Goal: Find specific page/section: Find specific page/section

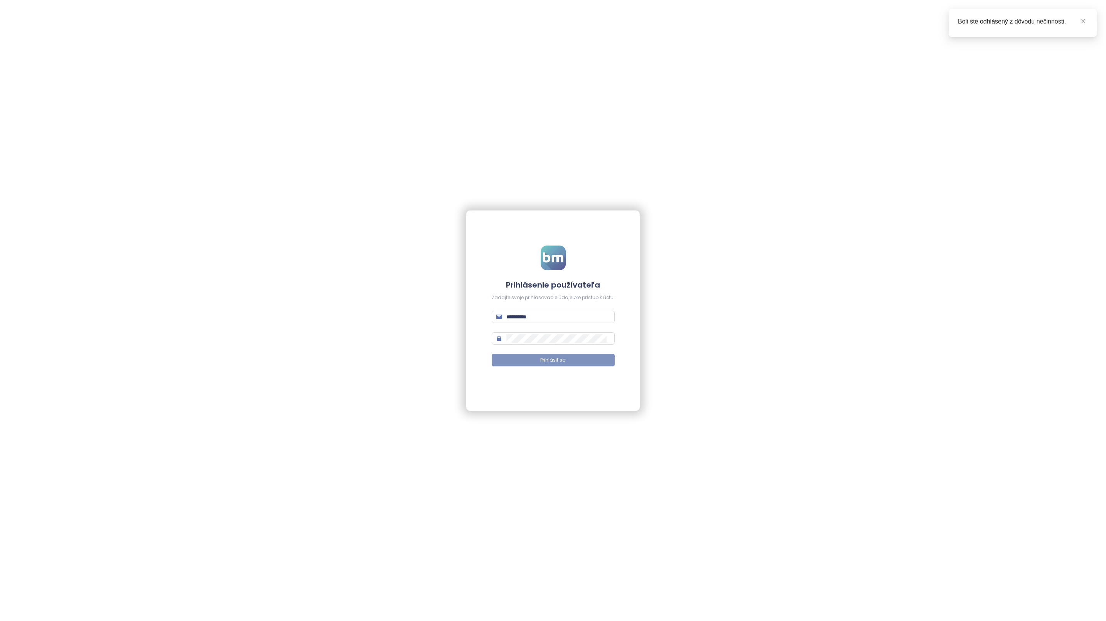
click at [544, 358] on span "Prihlásiť sa" at bounding box center [552, 360] width 25 height 7
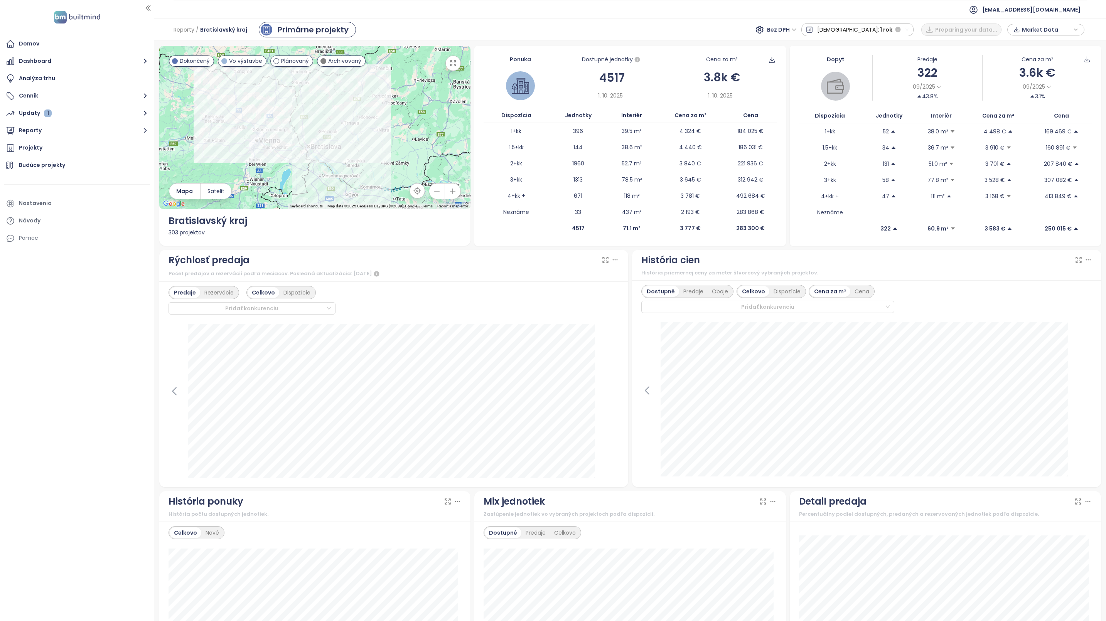
click at [611, 258] on icon at bounding box center [615, 260] width 8 height 8
click at [724, 290] on div "Oboje" at bounding box center [720, 291] width 25 height 11
click at [32, 150] on div "Projekty" at bounding box center [31, 148] width 24 height 10
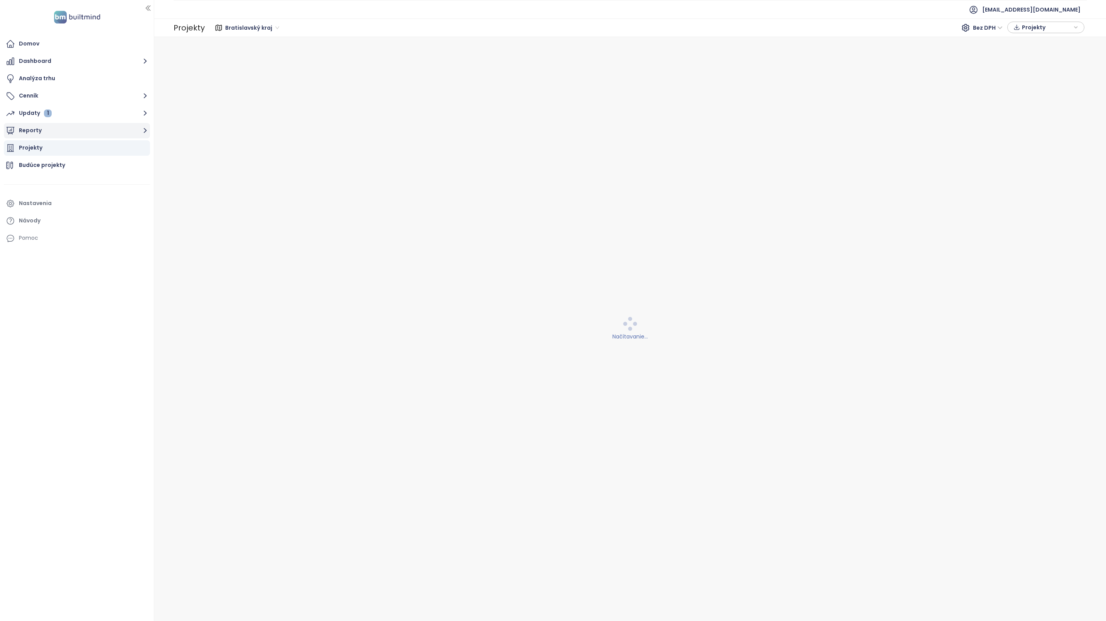
click at [35, 133] on button "Reporty" at bounding box center [77, 130] width 146 height 15
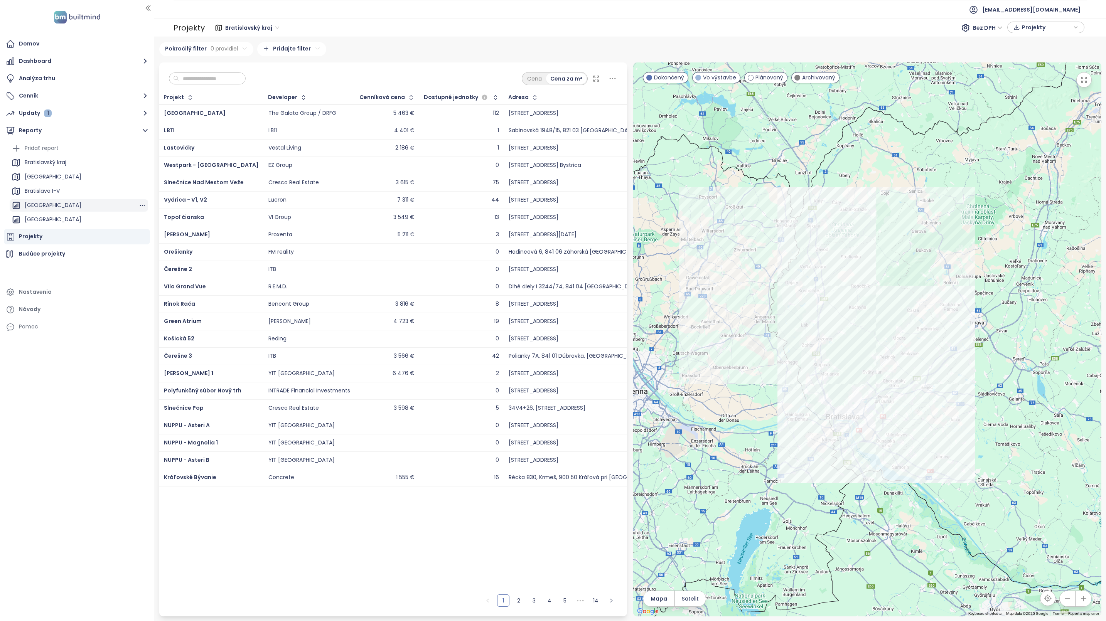
click at [62, 206] on div "[GEOGRAPHIC_DATA]" at bounding box center [53, 206] width 57 height 10
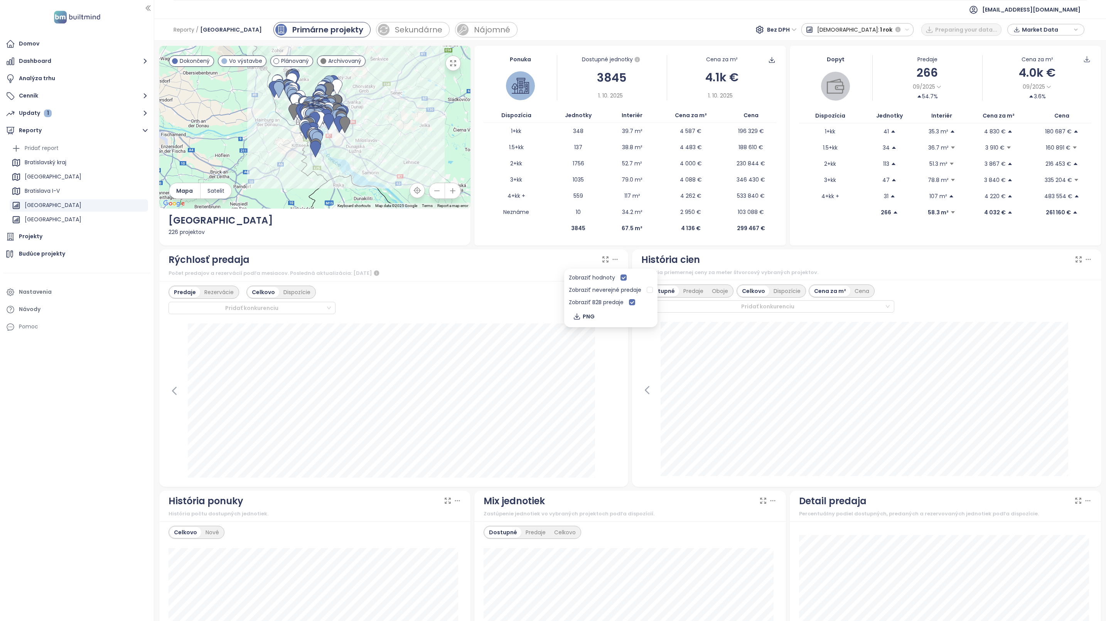
click at [611, 256] on icon at bounding box center [615, 260] width 8 height 8
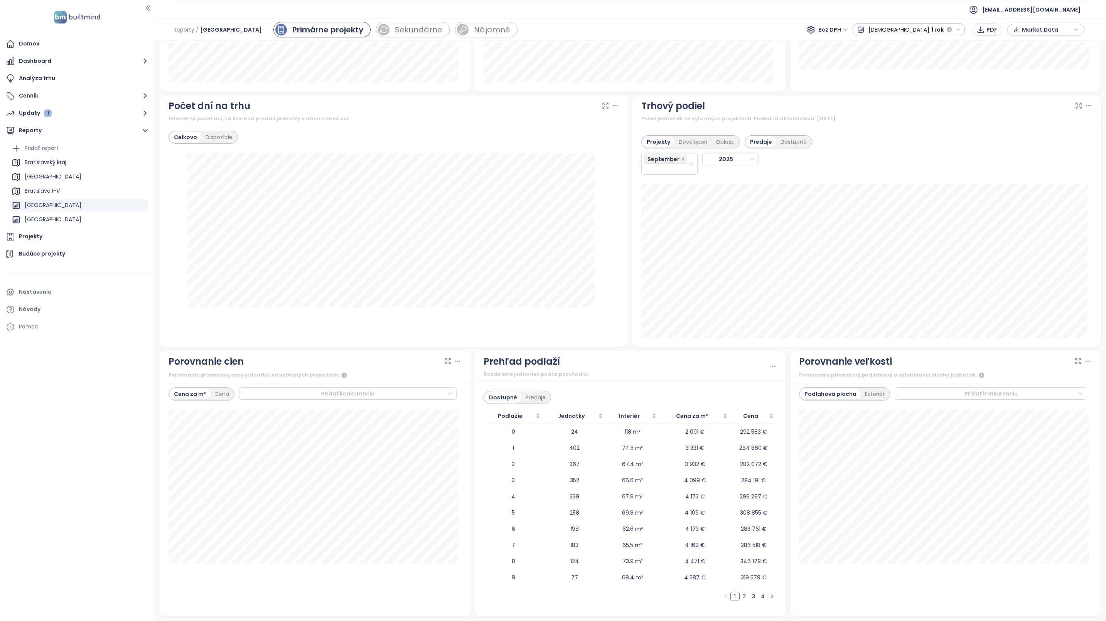
scroll to position [393, 0]
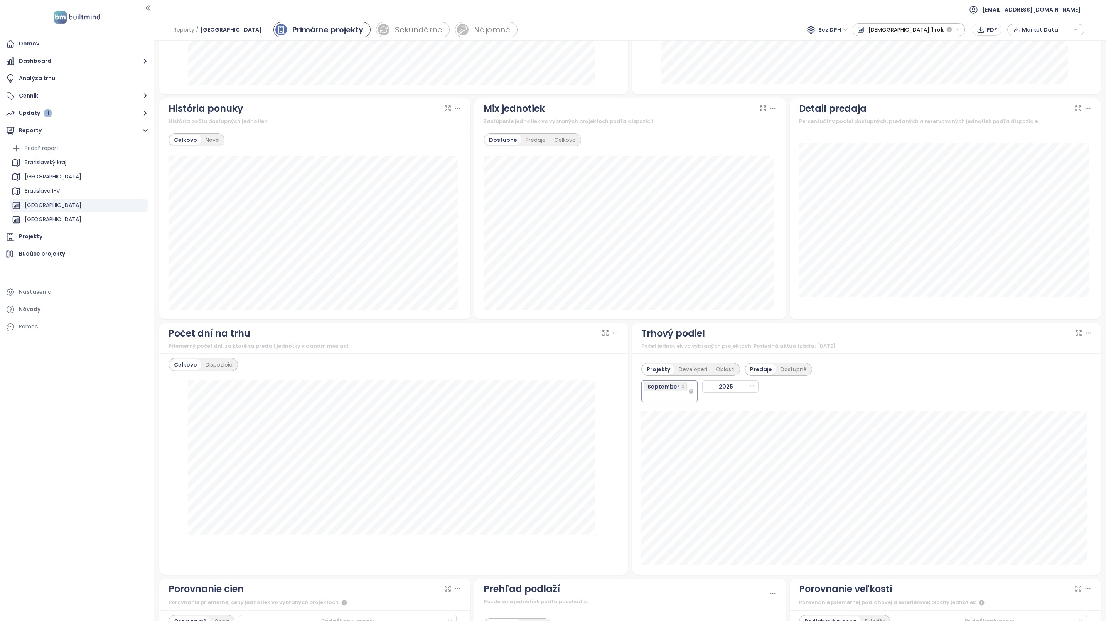
click at [681, 402] on div "September" at bounding box center [669, 392] width 56 height 22
click at [658, 491] on div "August" at bounding box center [665, 489] width 44 height 8
click at [658, 479] on div "July" at bounding box center [665, 478] width 44 height 8
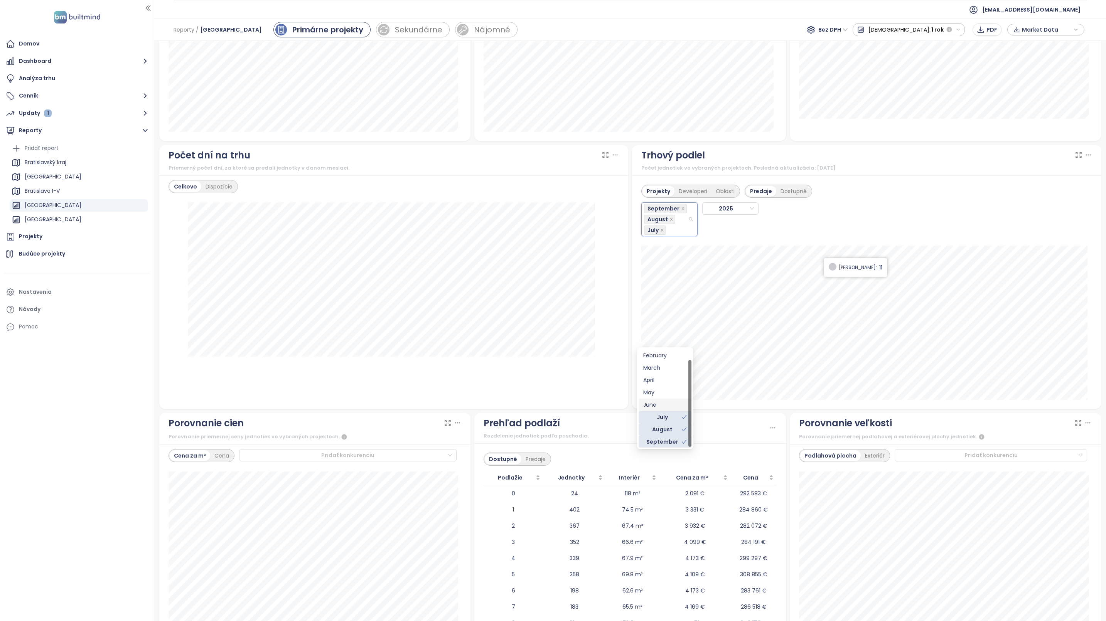
scroll to position [593, 0]
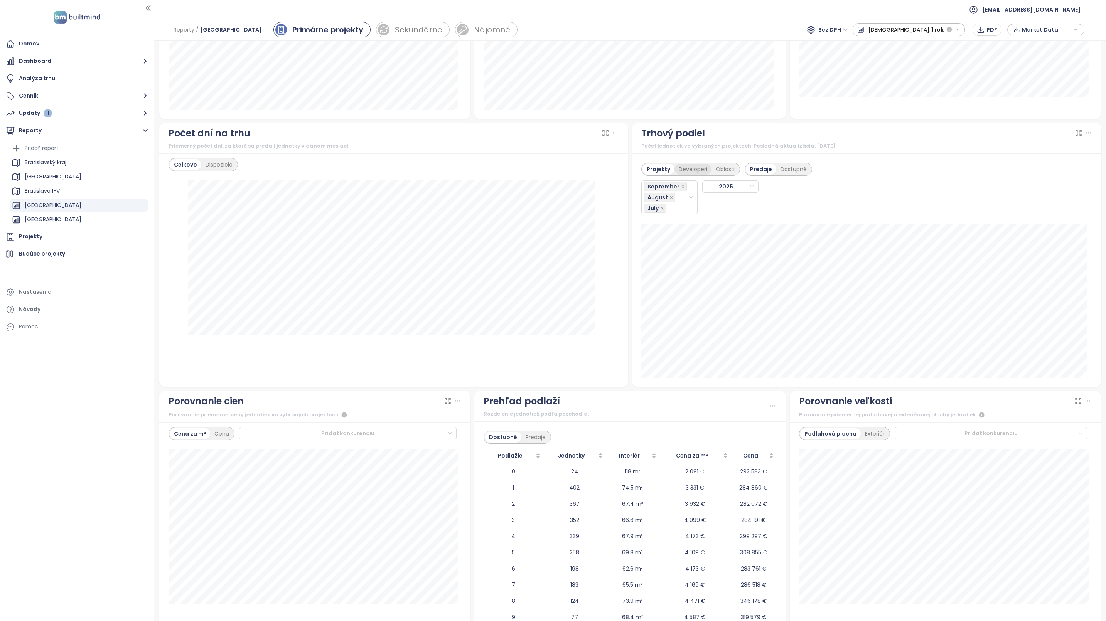
click at [681, 174] on div "Developeri" at bounding box center [693, 169] width 37 height 11
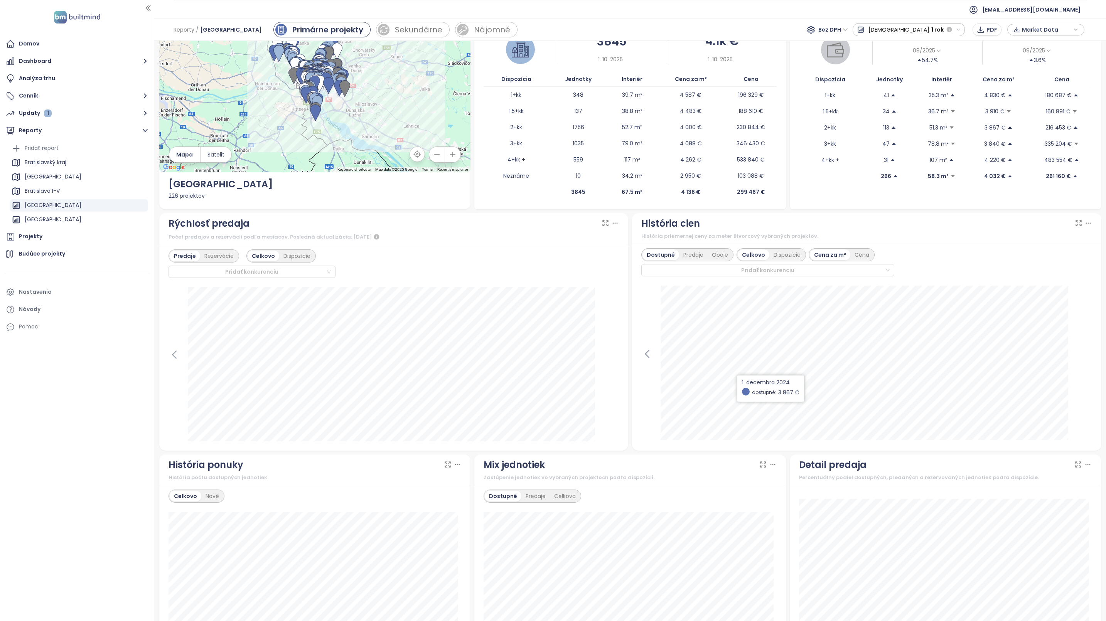
scroll to position [0, 0]
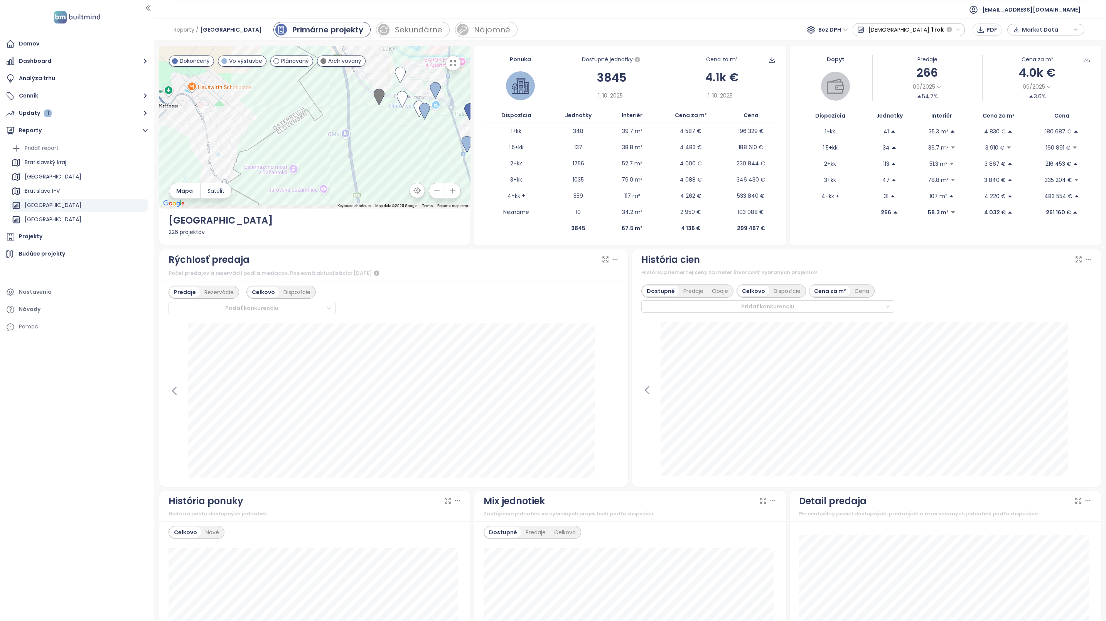
drag, startPoint x: 299, startPoint y: 162, endPoint x: 257, endPoint y: 54, distance: 116.5
click at [257, 54] on div at bounding box center [315, 127] width 312 height 163
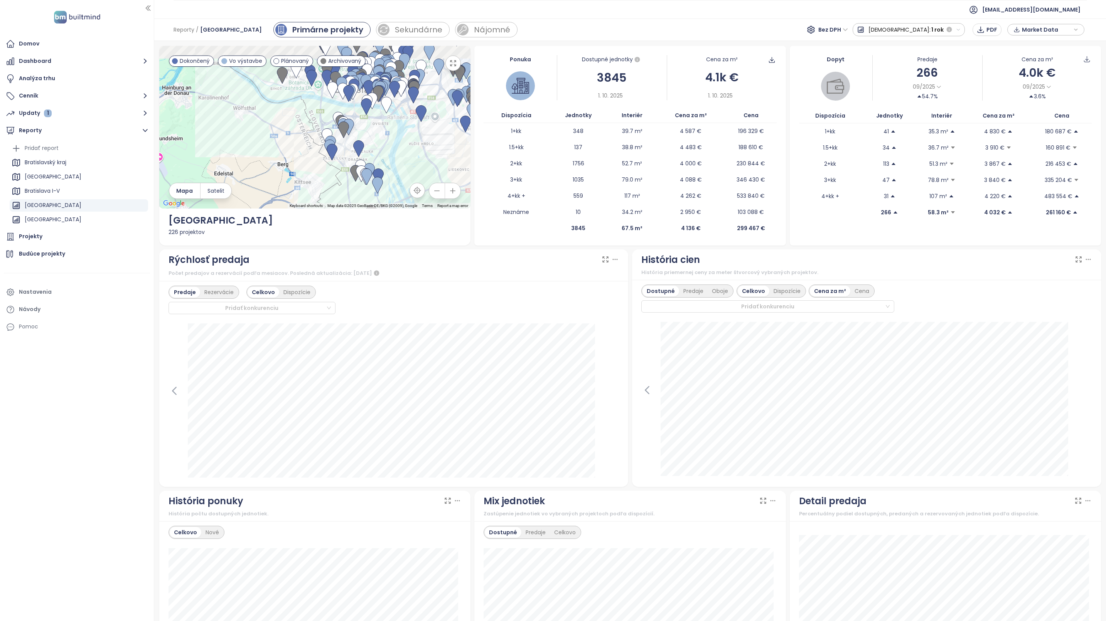
drag, startPoint x: 386, startPoint y: 118, endPoint x: 396, endPoint y: 186, distance: 68.7
click at [396, 186] on div at bounding box center [315, 127] width 312 height 163
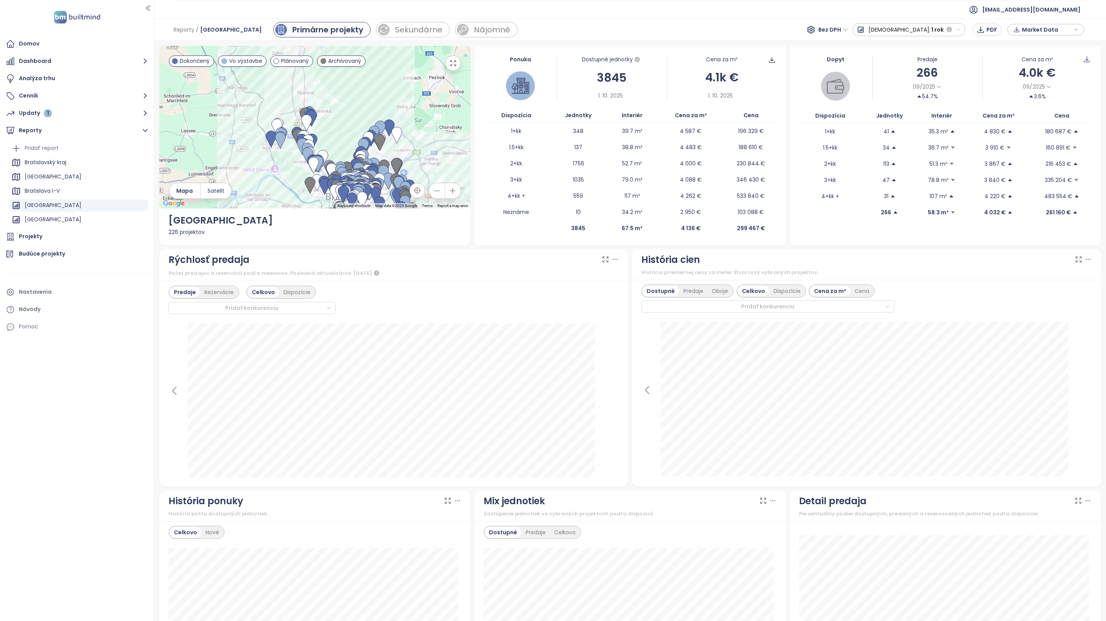
drag, startPoint x: 380, startPoint y: 128, endPoint x: 390, endPoint y: 211, distance: 84.0
click at [390, 211] on div "← Move left → Move right ↑ Move up ↓ Move down + Zoom in - Zoom out Home Jump l…" at bounding box center [315, 146] width 312 height 200
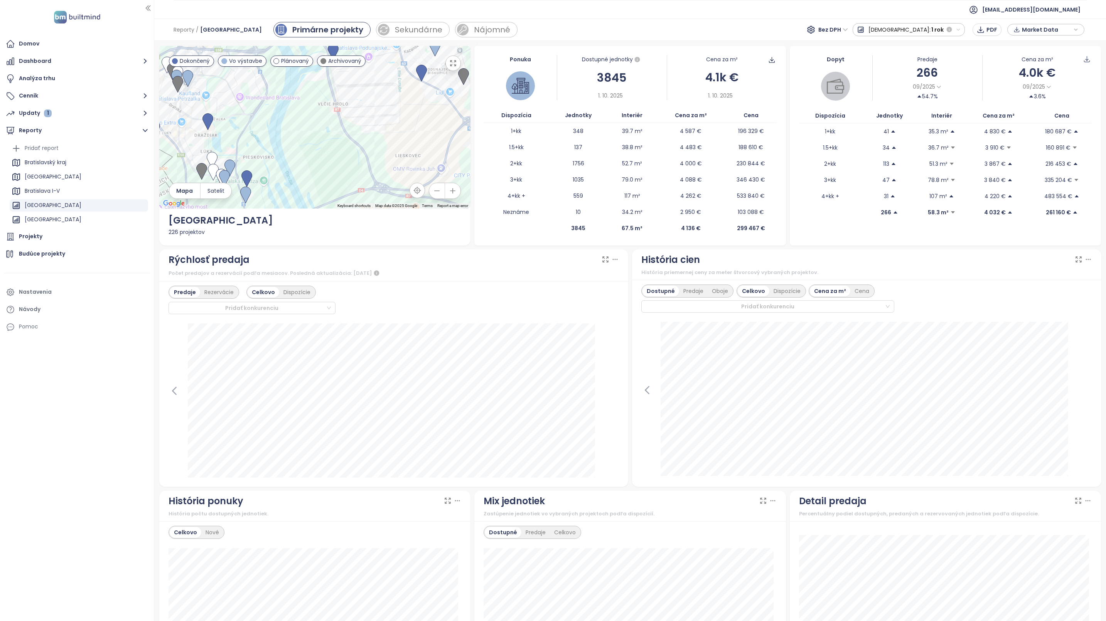
drag, startPoint x: 407, startPoint y: 143, endPoint x: 472, endPoint y: 146, distance: 65.2
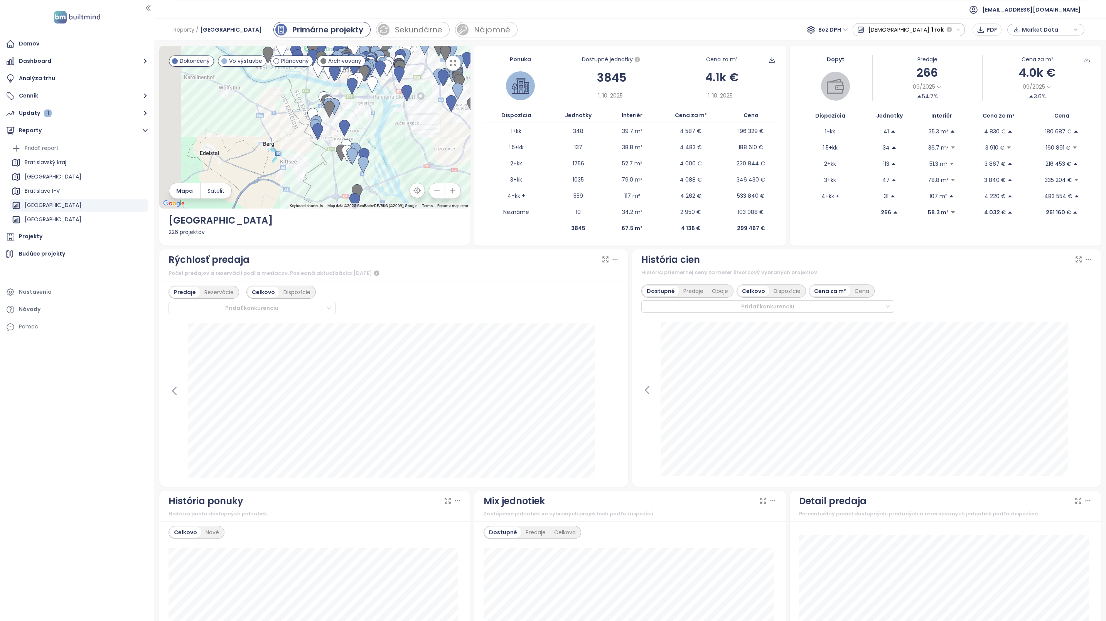
drag, startPoint x: 317, startPoint y: 141, endPoint x: 381, endPoint y: 154, distance: 65.4
click at [381, 154] on div at bounding box center [315, 127] width 312 height 163
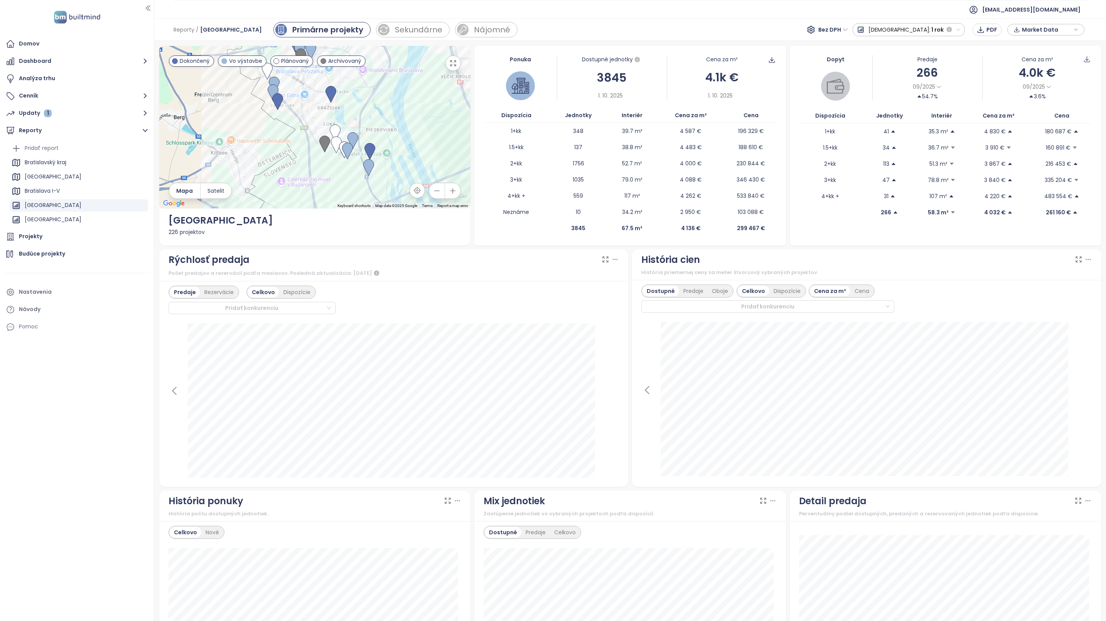
drag, startPoint x: 354, startPoint y: 121, endPoint x: 355, endPoint y: 98, distance: 22.4
click at [355, 99] on div at bounding box center [315, 127] width 312 height 163
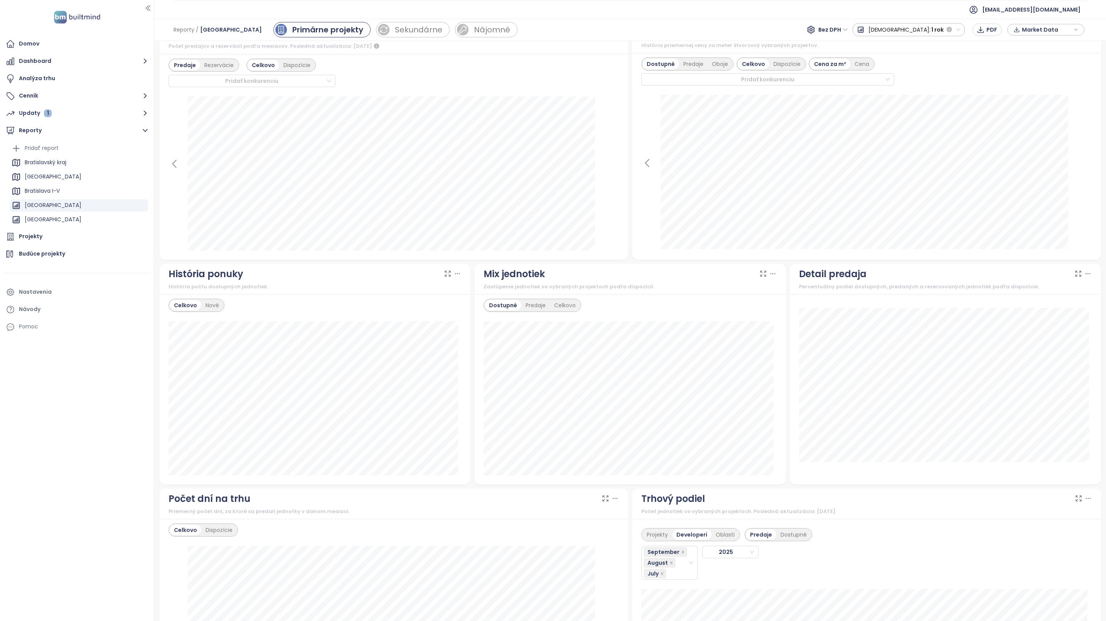
scroll to position [58, 0]
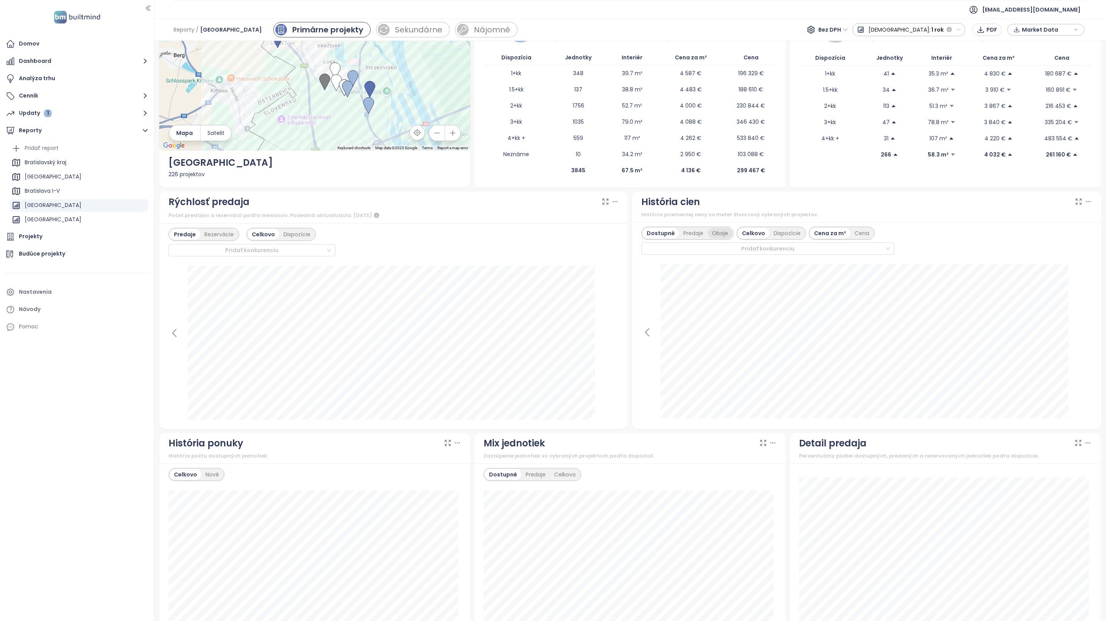
click at [720, 232] on div "Oboje" at bounding box center [720, 233] width 25 height 11
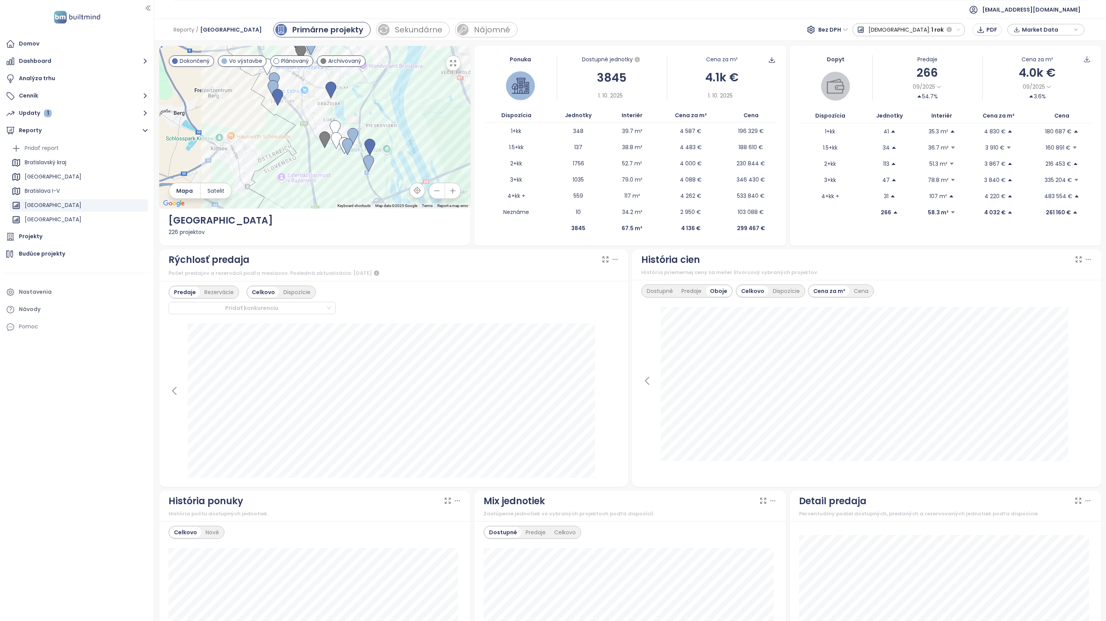
click at [816, 29] on icon at bounding box center [810, 29] width 9 height 9
click at [812, 31] on icon at bounding box center [811, 30] width 2 height 2
drag, startPoint x: 855, startPoint y: 31, endPoint x: 818, endPoint y: 23, distance: 37.9
click at [818, 23] on div "Reporty / [GEOGRAPHIC_DATA] Primárne projekty Sekundárne Nájomné Bez DPH Predaj…" at bounding box center [630, 30] width 952 height 22
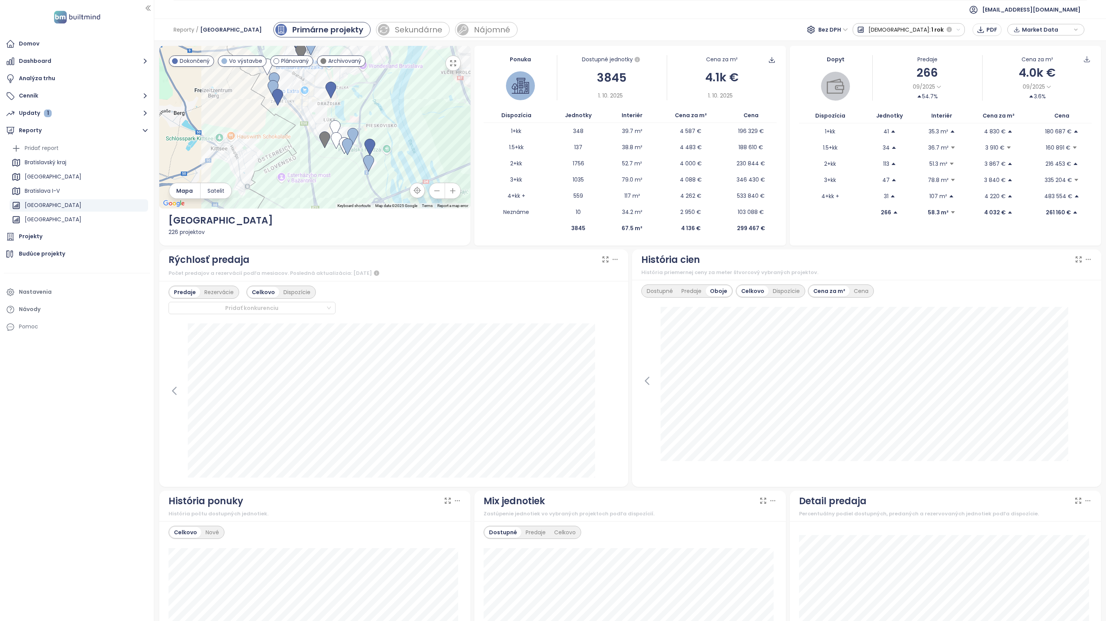
click at [814, 32] on icon at bounding box center [811, 29] width 7 height 7
click at [816, 29] on icon at bounding box center [810, 29] width 9 height 9
